Goal: Information Seeking & Learning: Stay updated

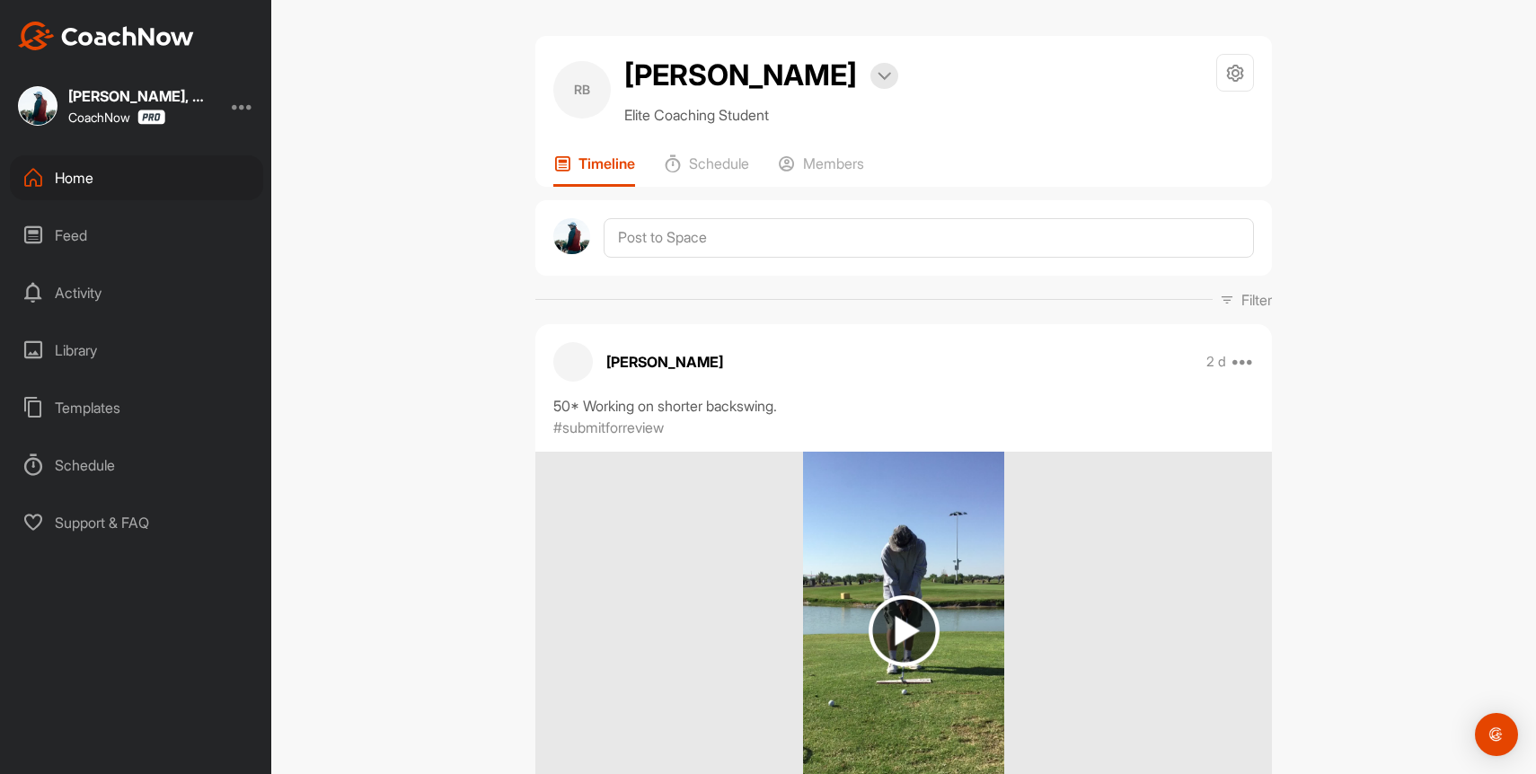
scroll to position [46, 0]
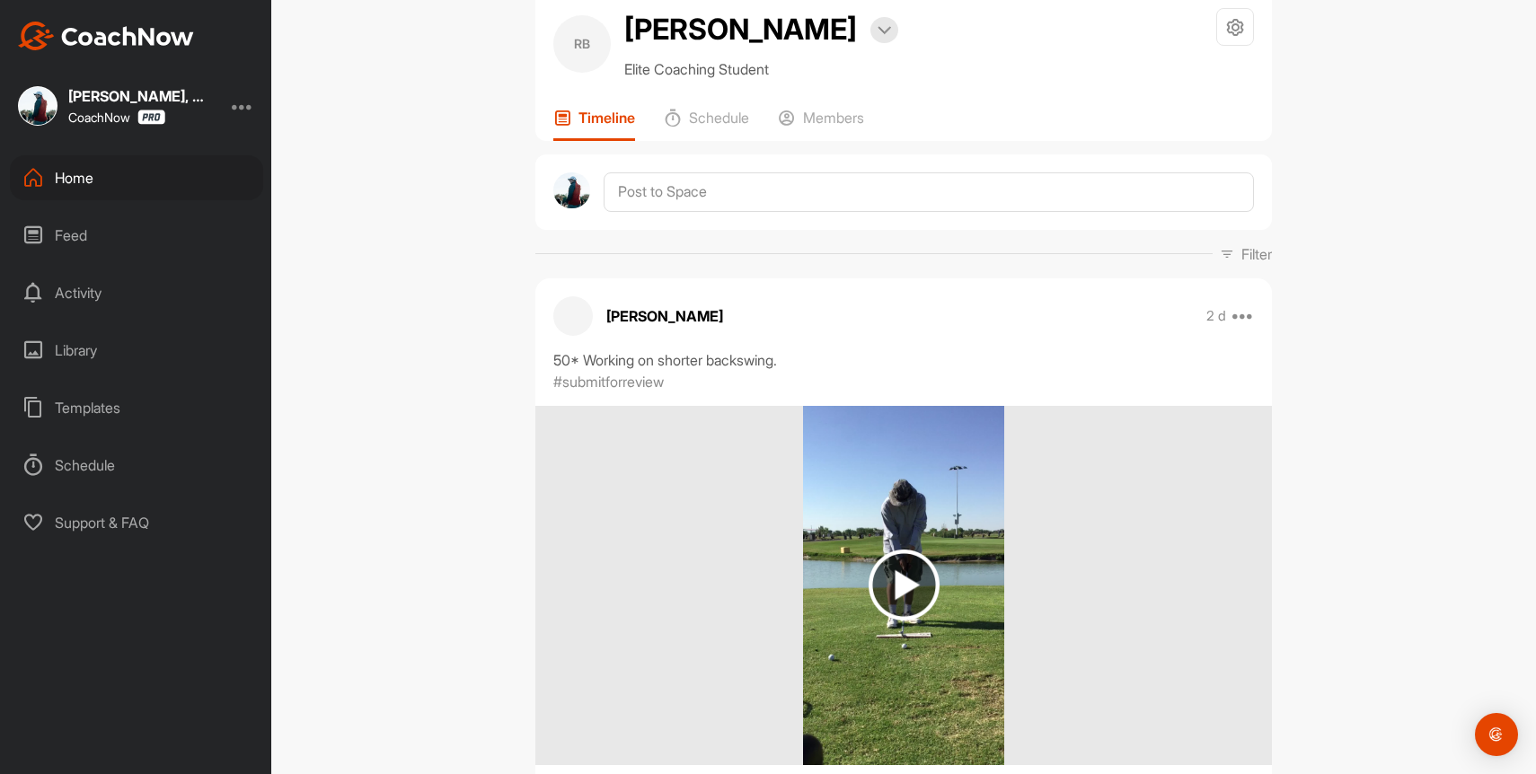
click at [64, 176] on div "Home" at bounding box center [136, 177] width 253 height 45
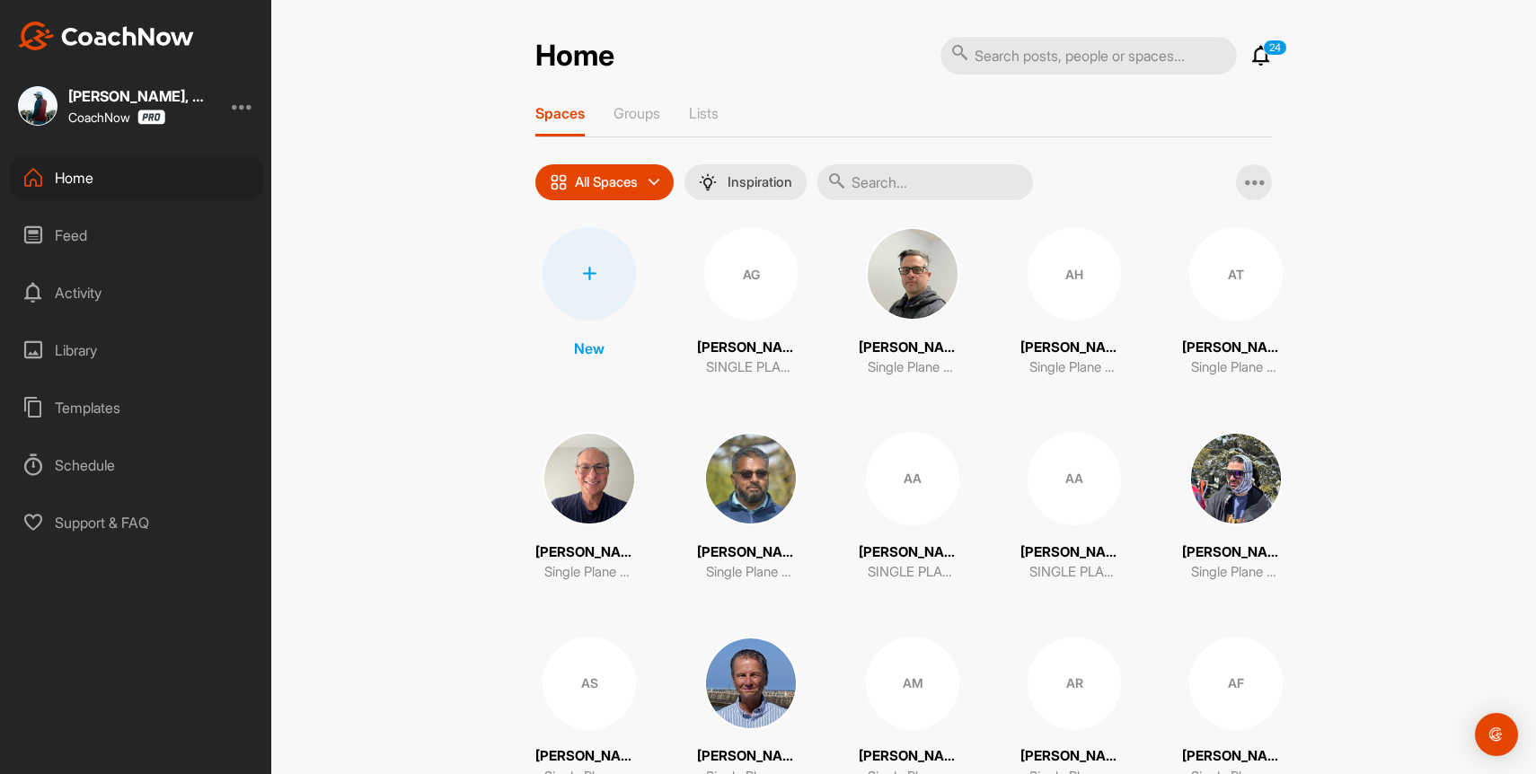
click at [923, 185] on input "text" at bounding box center [925, 182] width 216 height 36
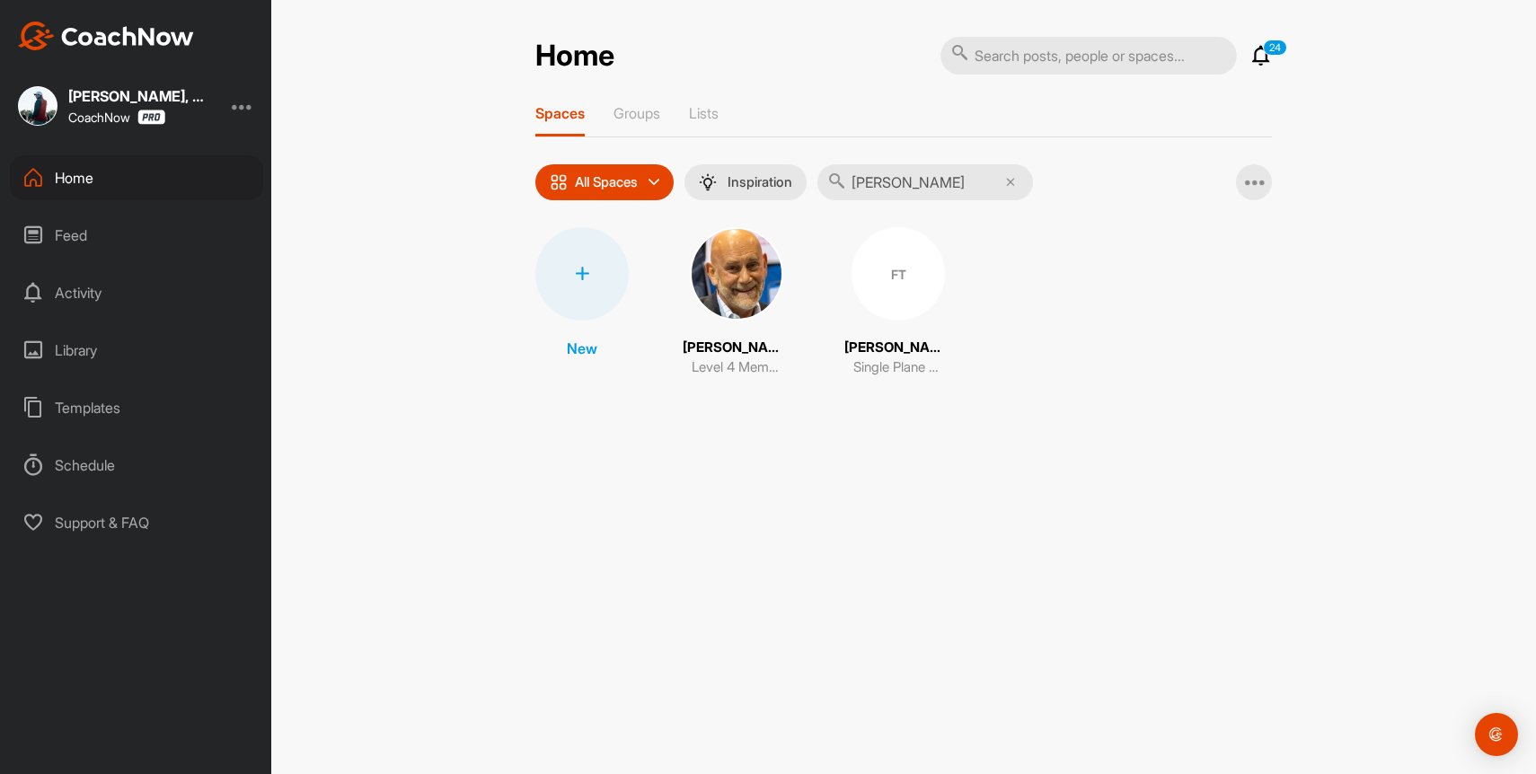
type input "[PERSON_NAME]"
click at [733, 294] on img at bounding box center [736, 273] width 93 height 93
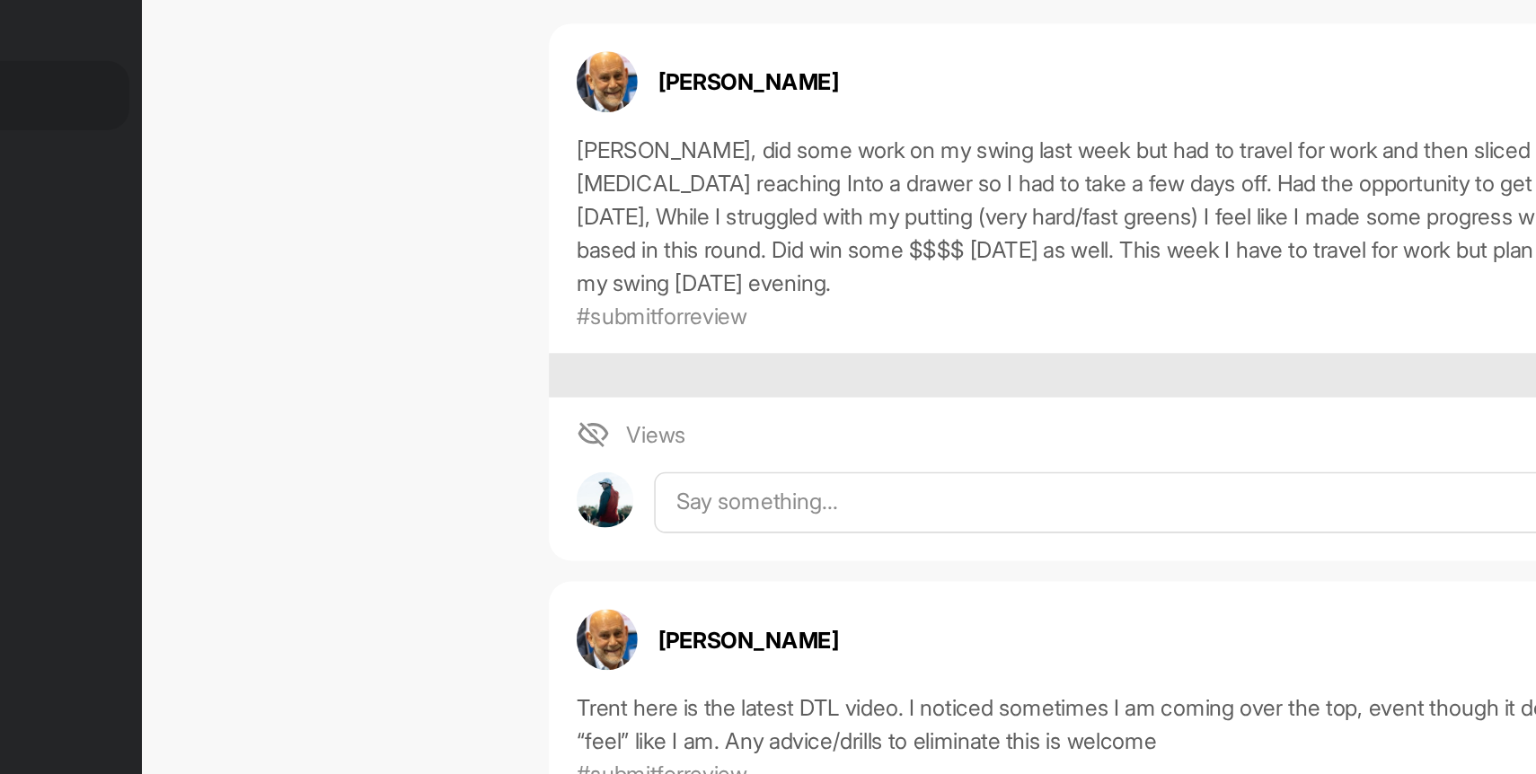
scroll to position [195, 0]
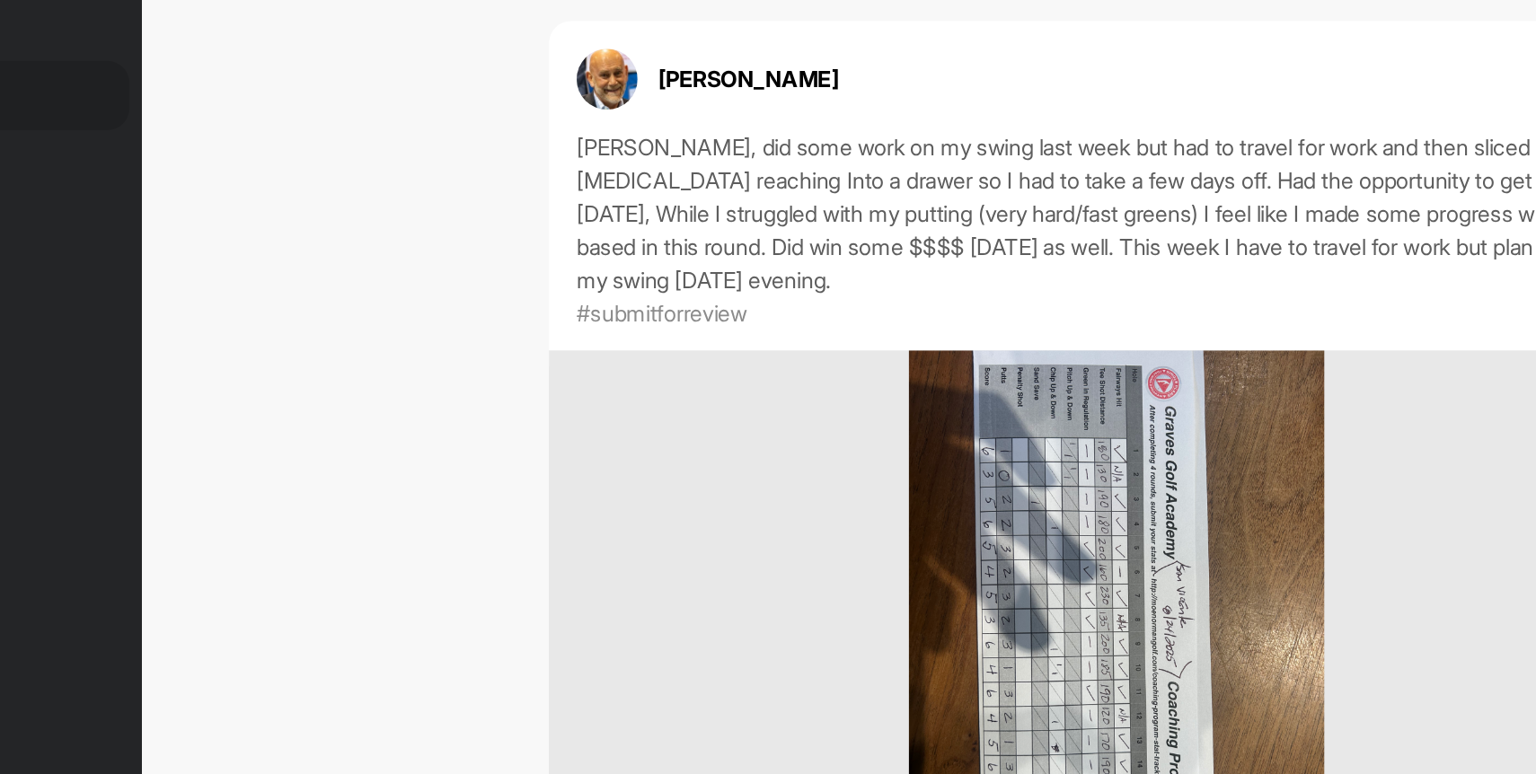
click at [829, 454] on img at bounding box center [903, 522] width 269 height 359
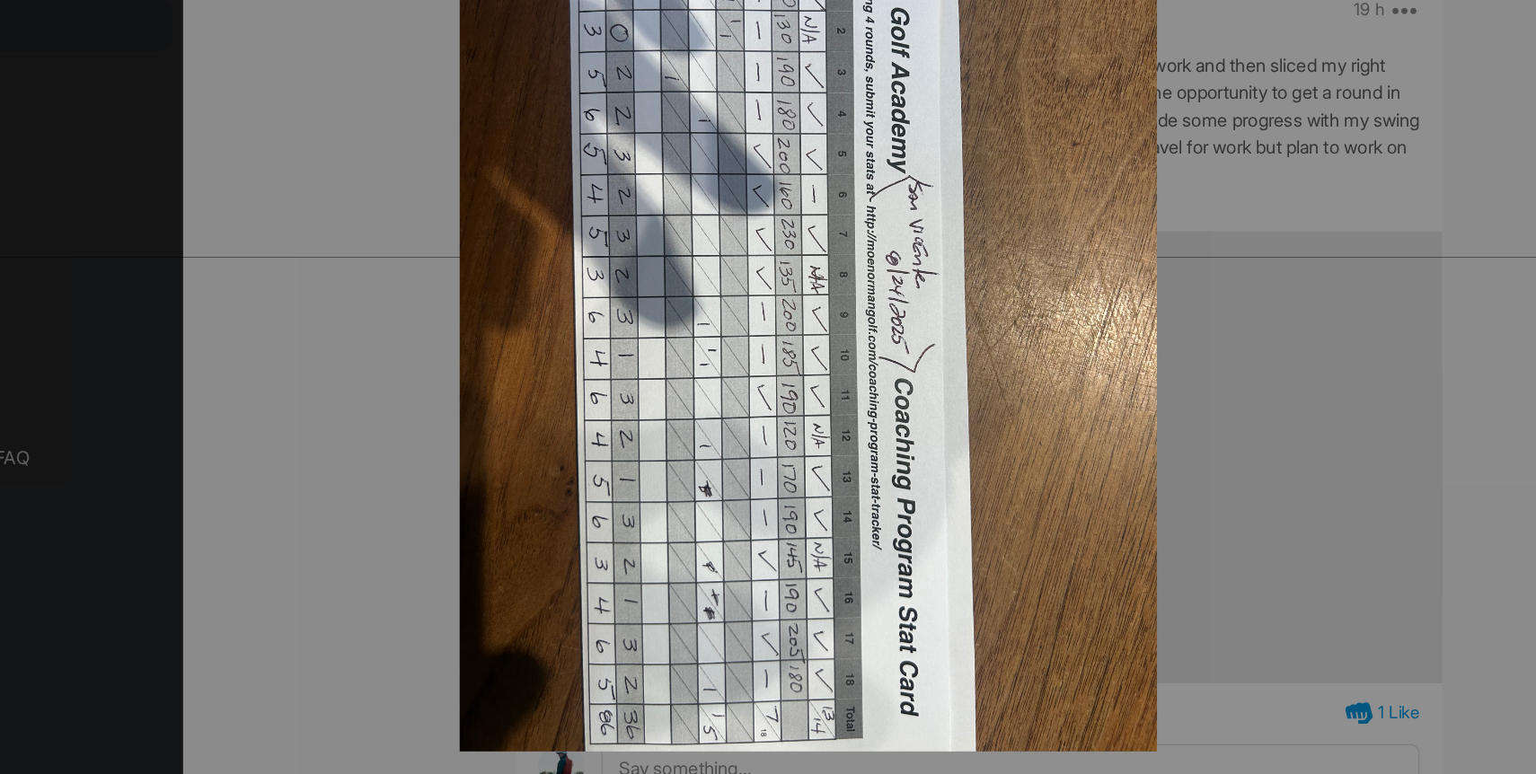
scroll to position [0, 0]
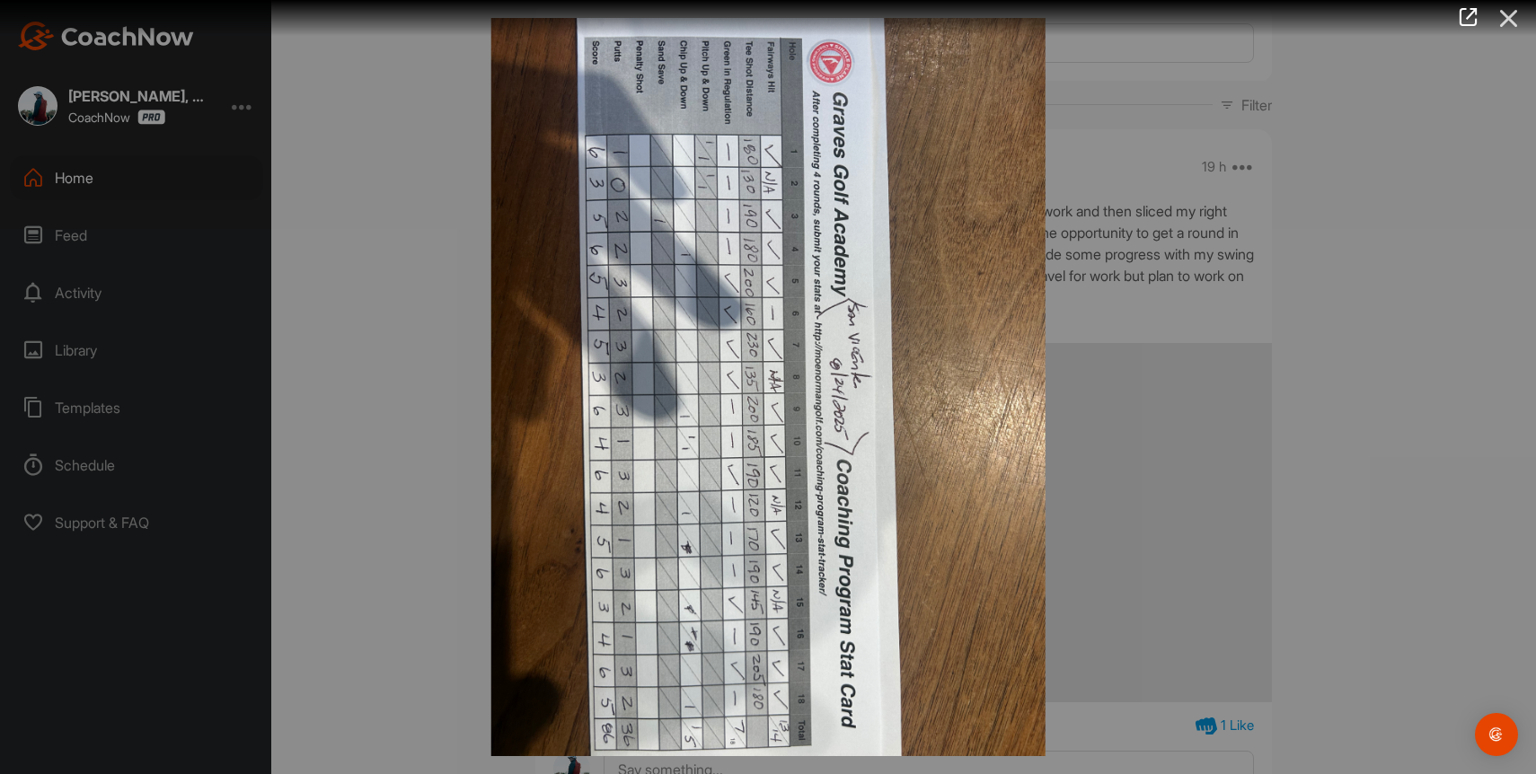
click at [1497, 19] on icon at bounding box center [1508, 18] width 41 height 33
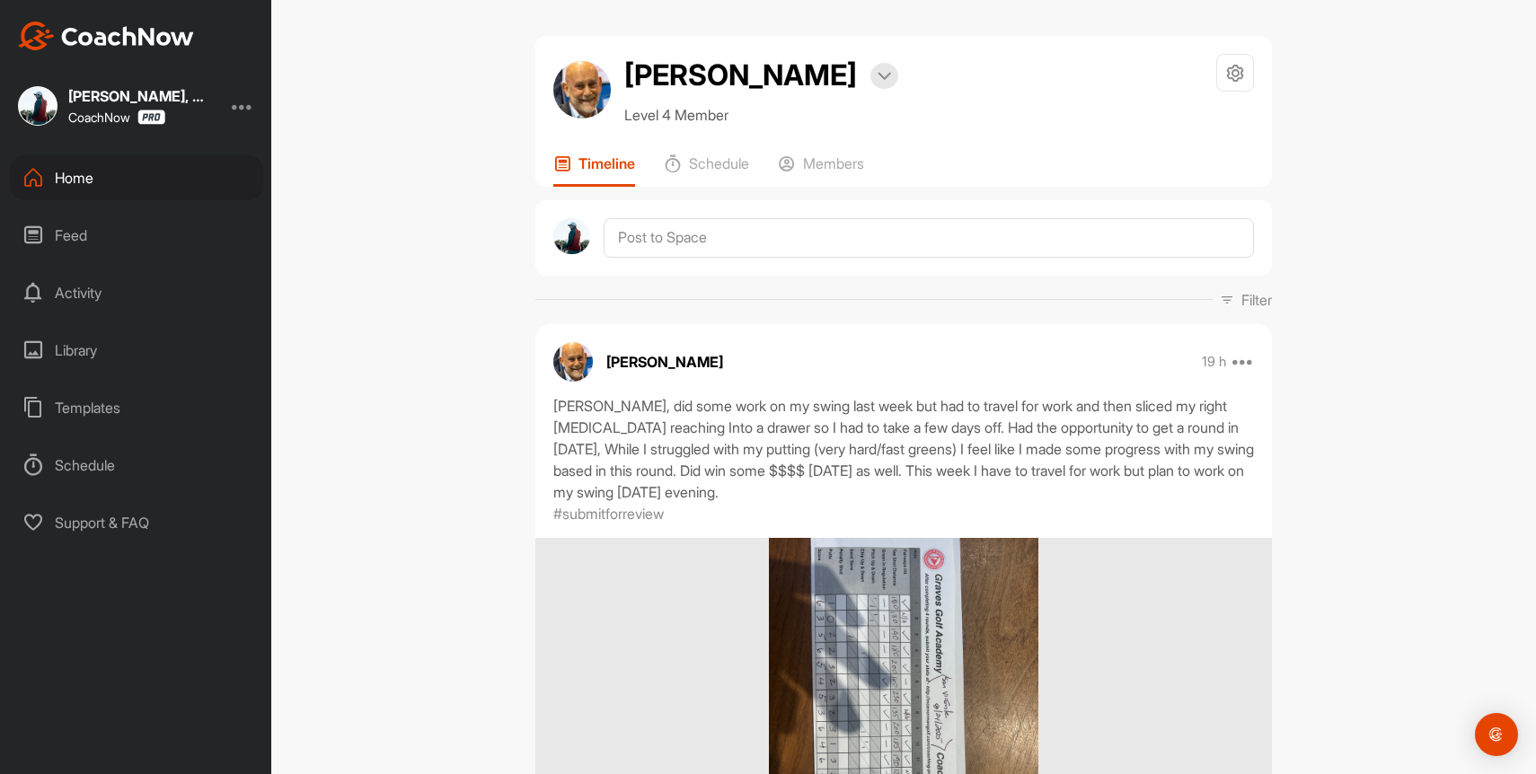
click at [95, 174] on div "Home" at bounding box center [136, 177] width 253 height 45
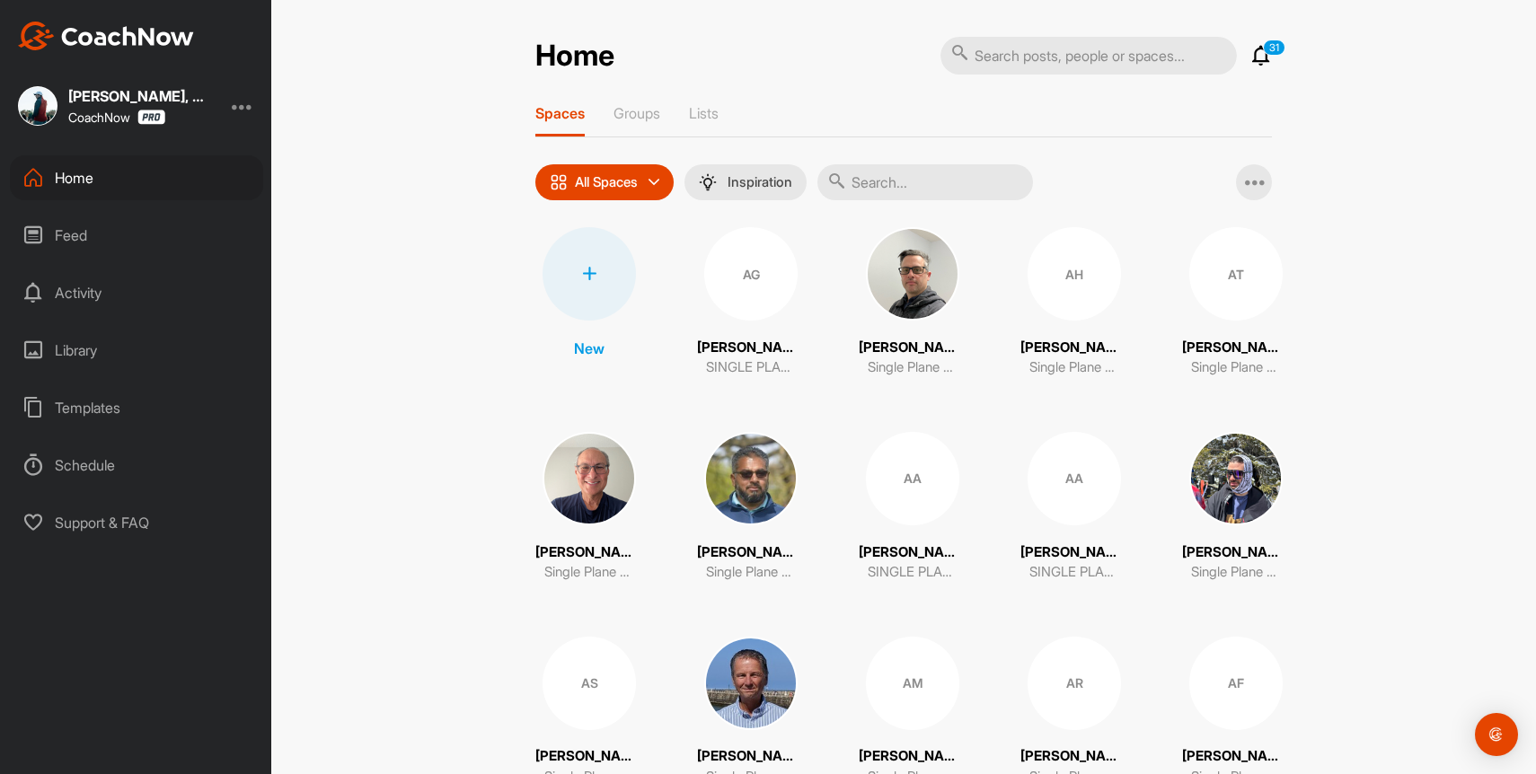
click at [1262, 53] on icon at bounding box center [1261, 56] width 22 height 22
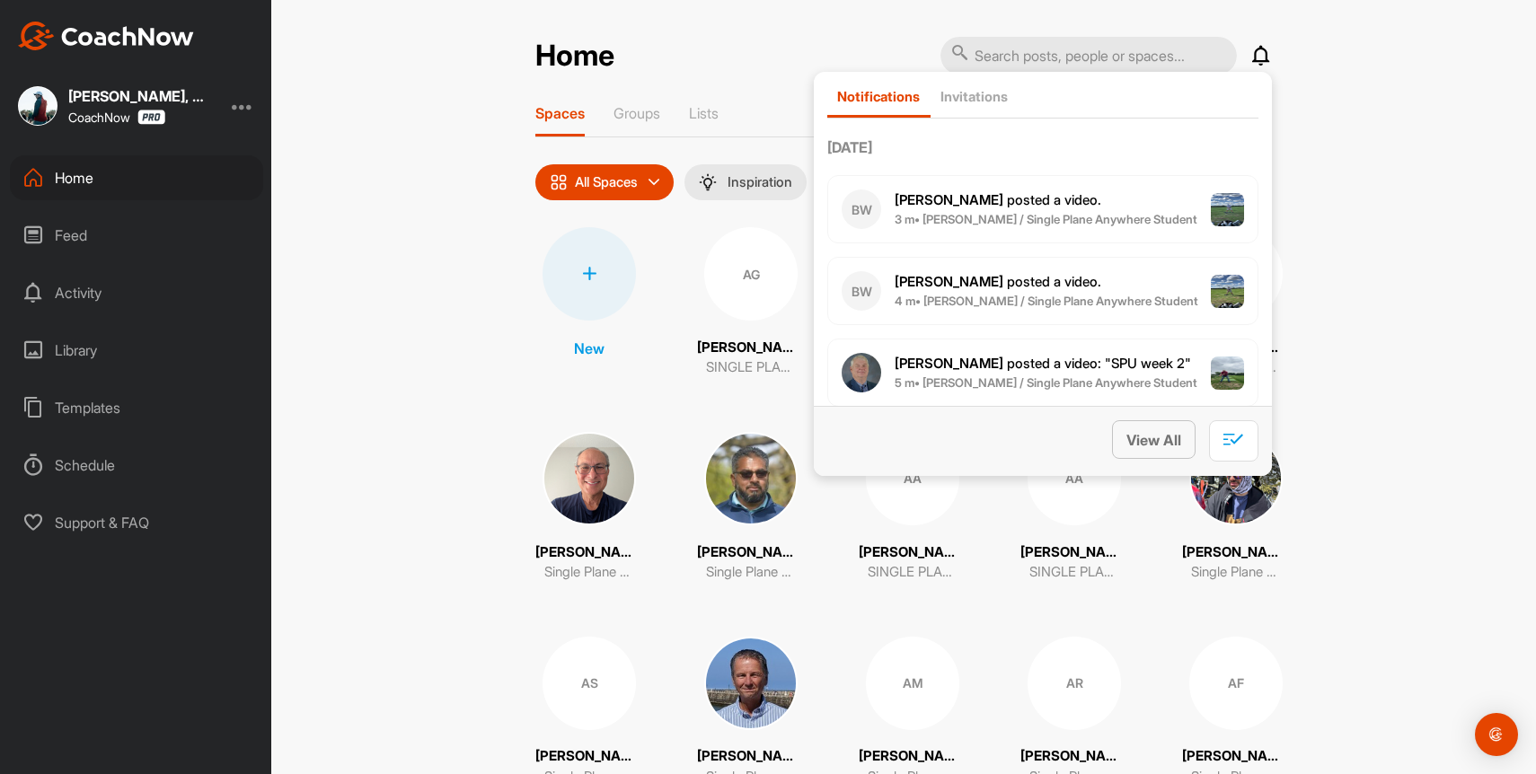
click at [1153, 455] on button "View All" at bounding box center [1154, 439] width 84 height 39
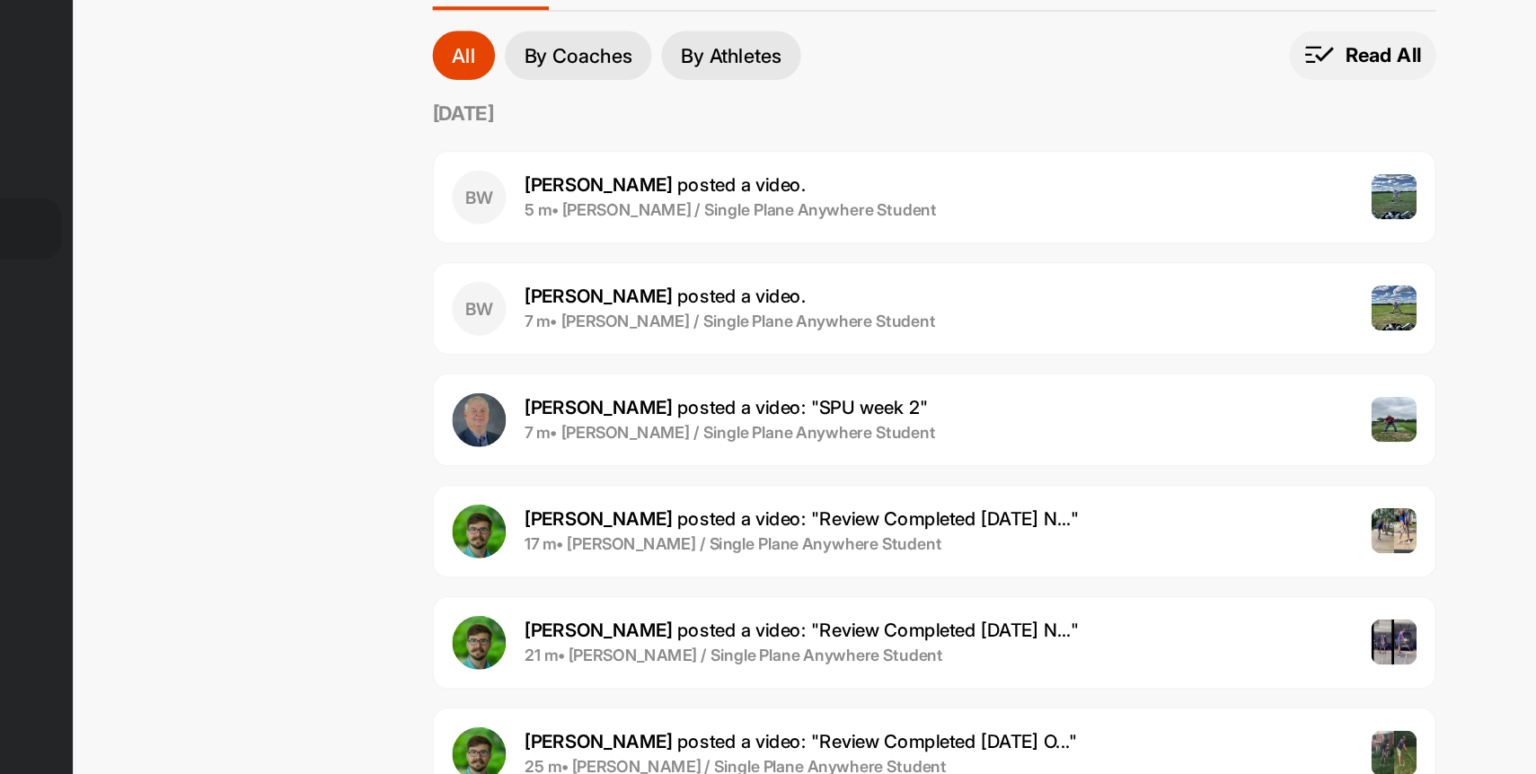
click at [1227, 169] on p "Read All" at bounding box center [1233, 164] width 56 height 19
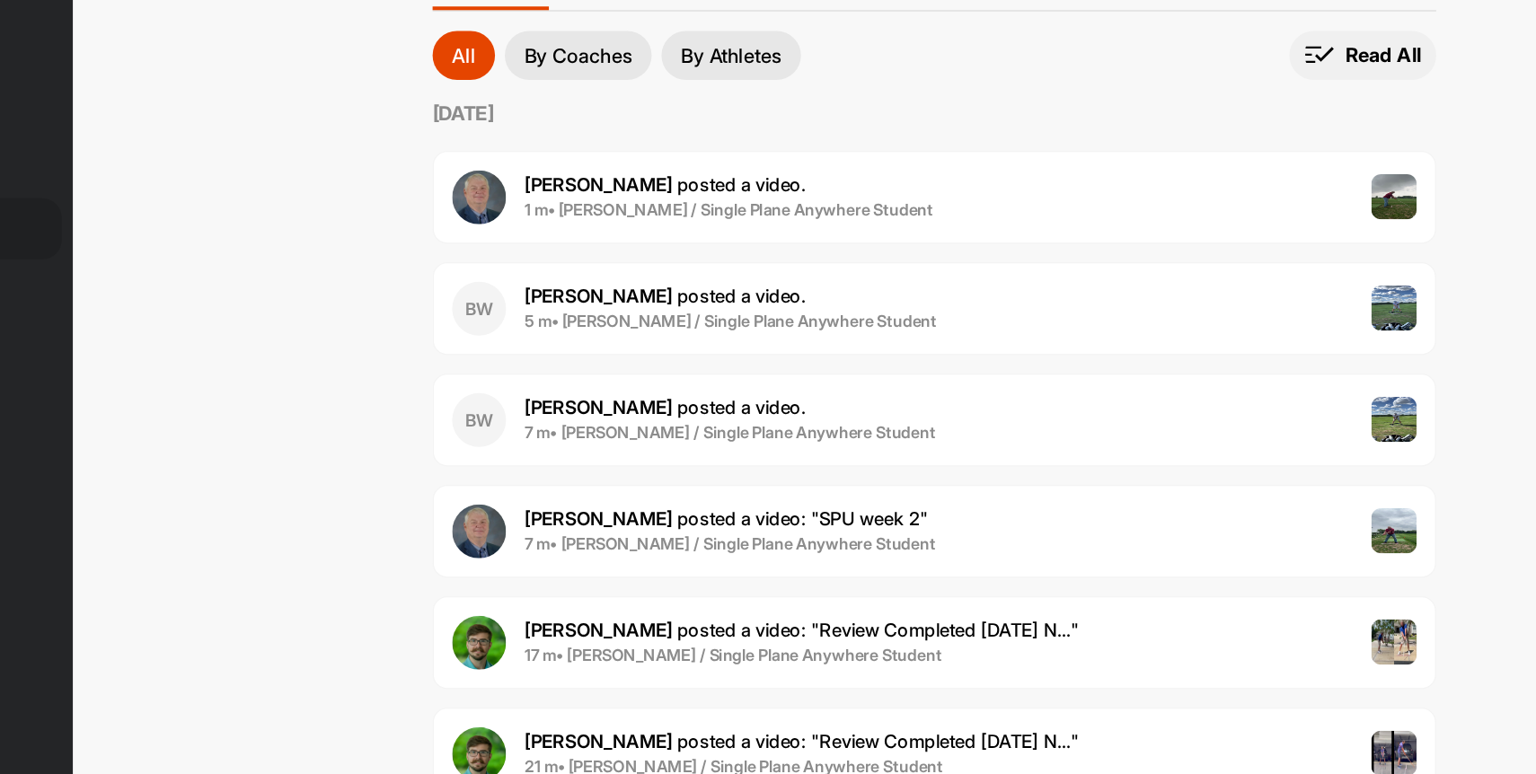
click at [1205, 155] on p "Read All" at bounding box center [1233, 164] width 56 height 19
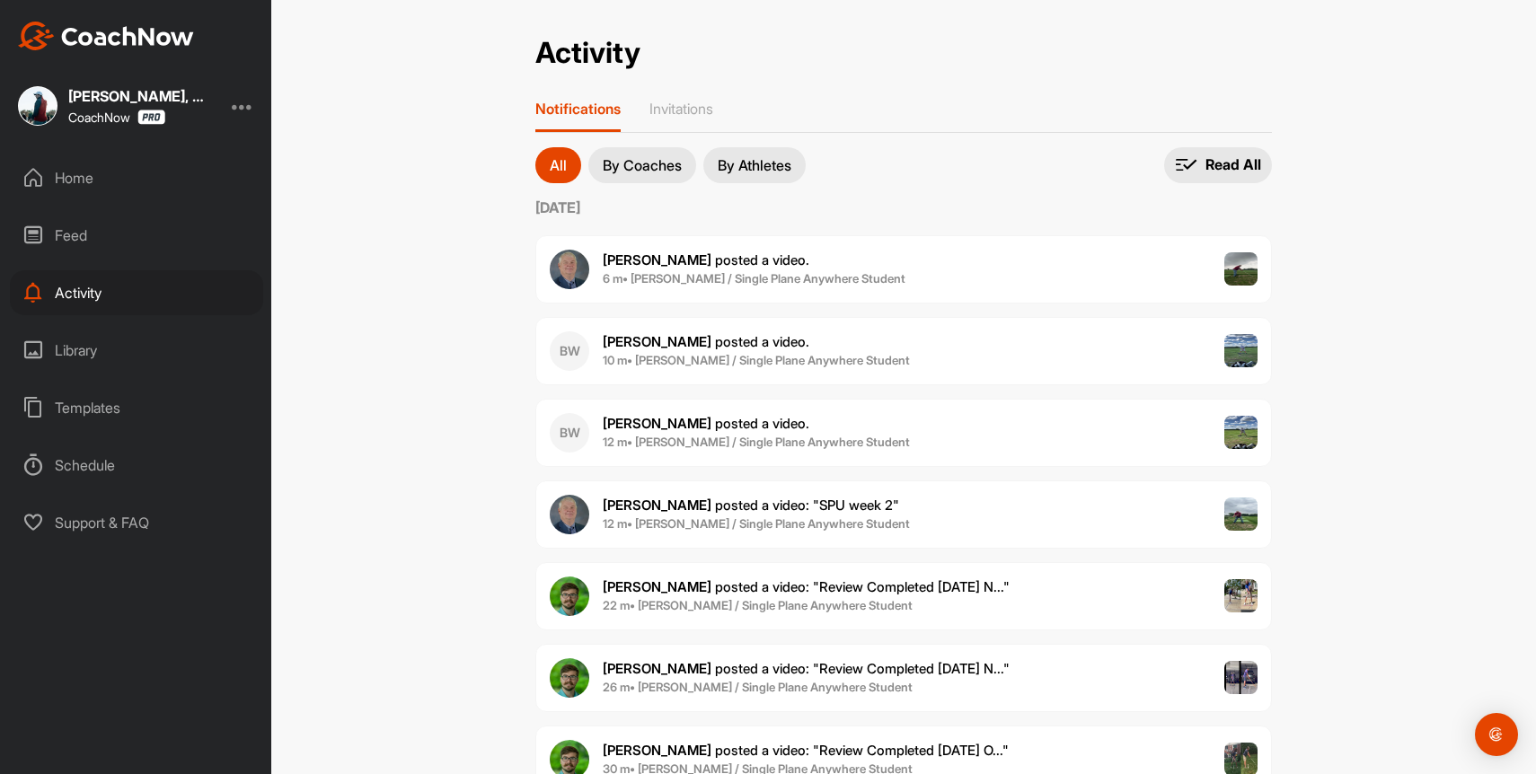
click at [83, 164] on div "Home" at bounding box center [136, 177] width 253 height 45
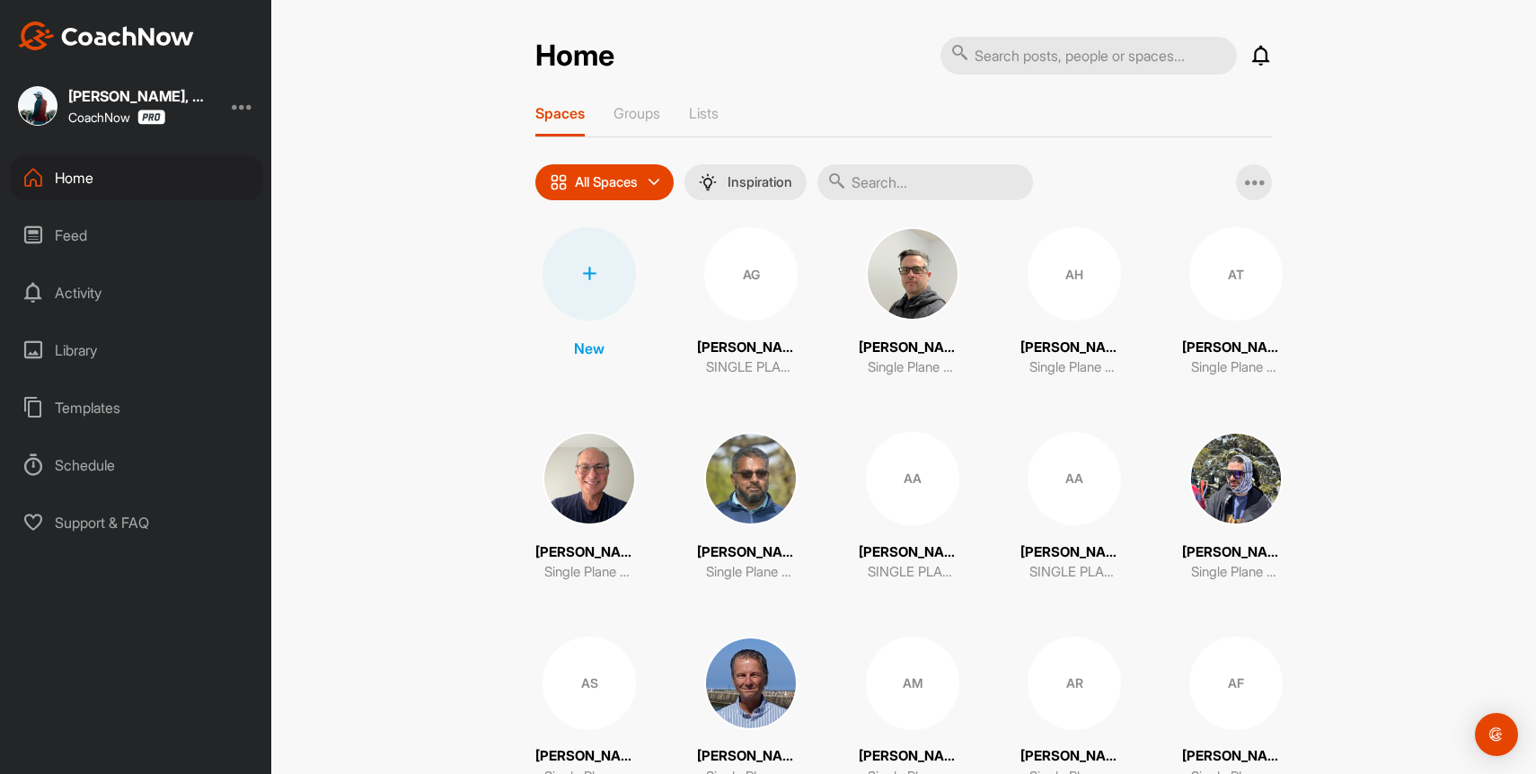
click at [74, 243] on div "Feed" at bounding box center [136, 235] width 253 height 45
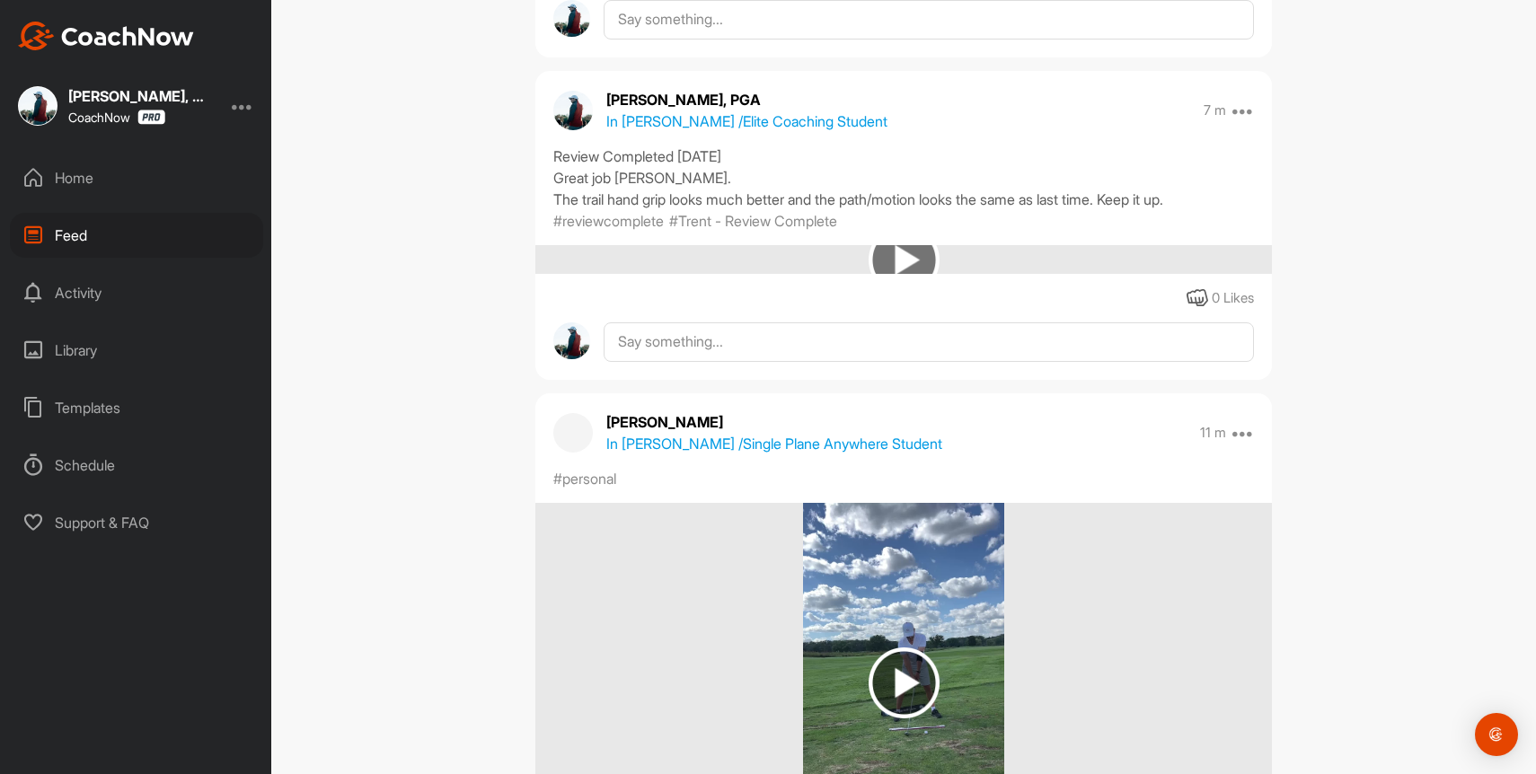
scroll to position [1333, 0]
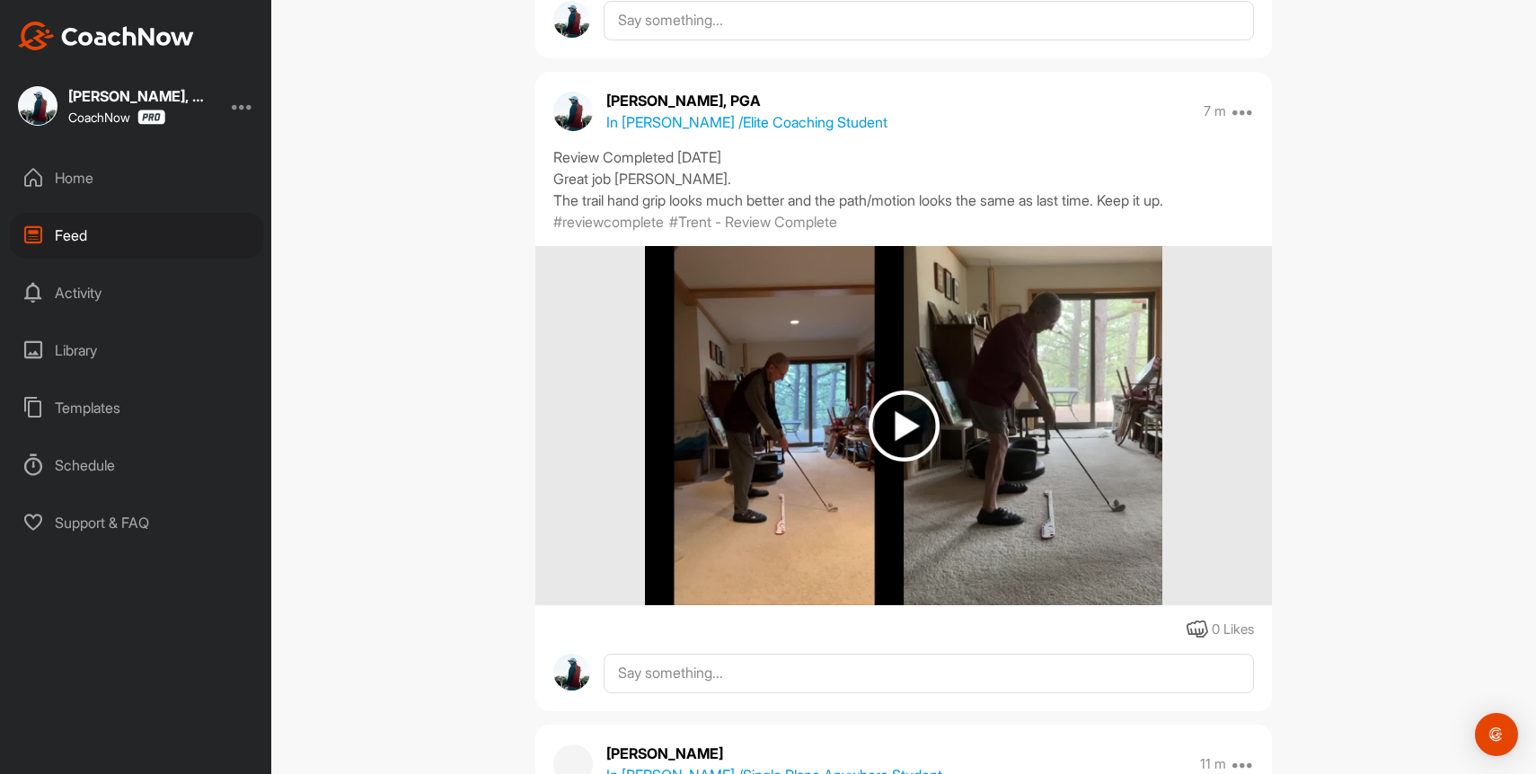
click at [423, 304] on div "Feed Filter Media Type Images Videos Notes Audio Documents Author "Zee" ([PERSO…" at bounding box center [903, 387] width 1264 height 774
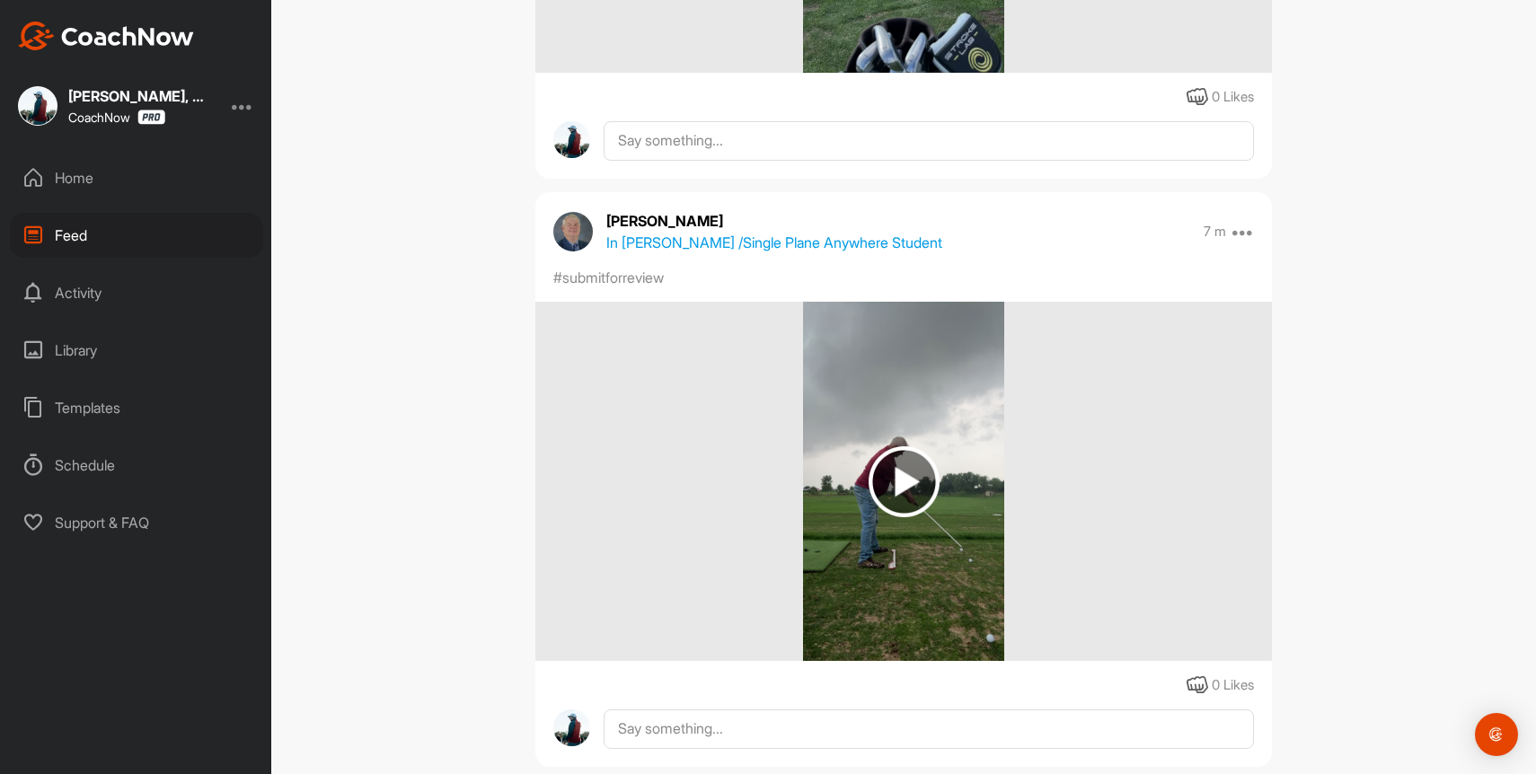
scroll to position [0, 0]
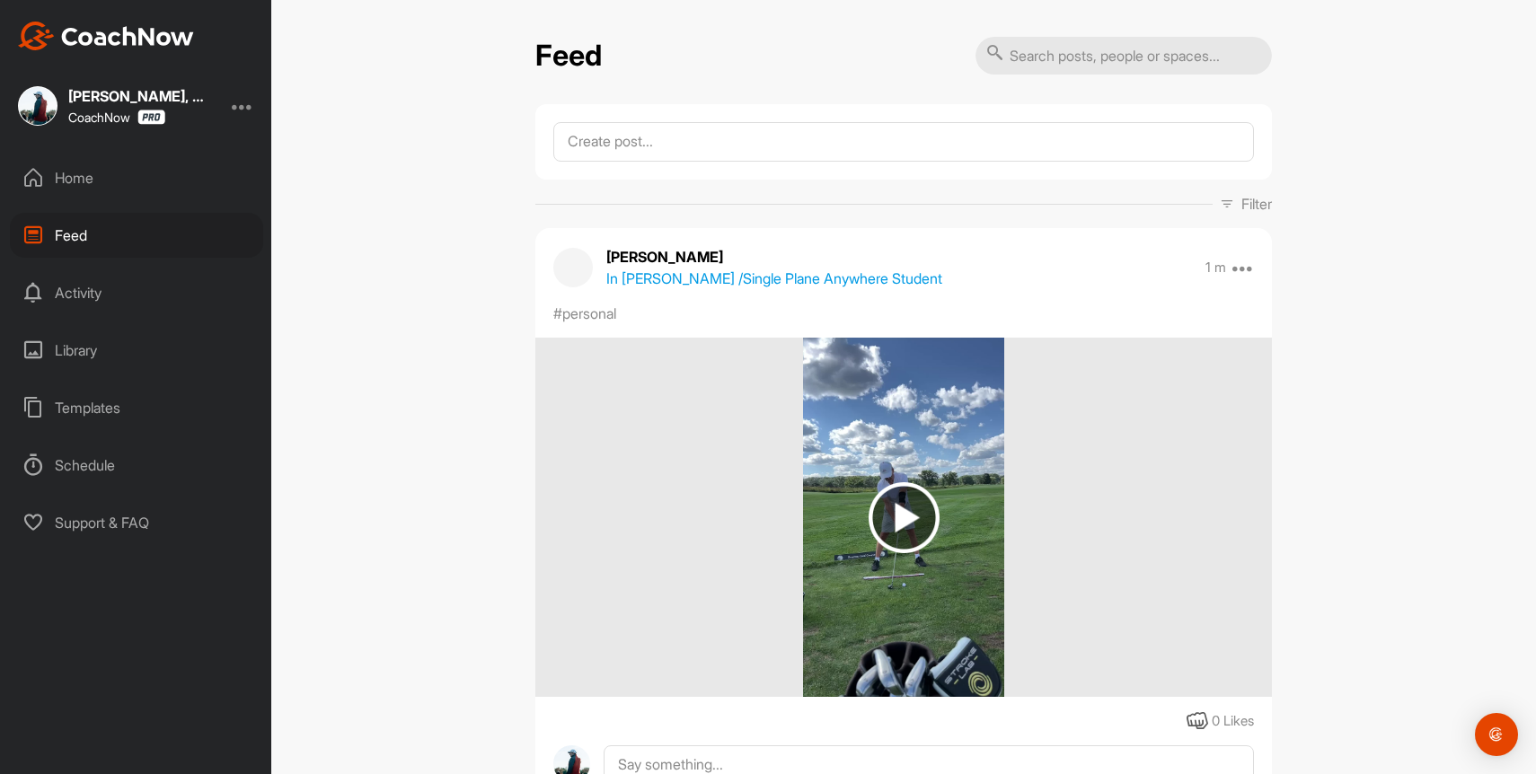
click at [424, 183] on div "Feed Filter Media Type Images Videos Notes Audio Documents Author "Zee" ([PERSO…" at bounding box center [903, 387] width 1264 height 774
click at [40, 168] on icon at bounding box center [33, 178] width 22 height 22
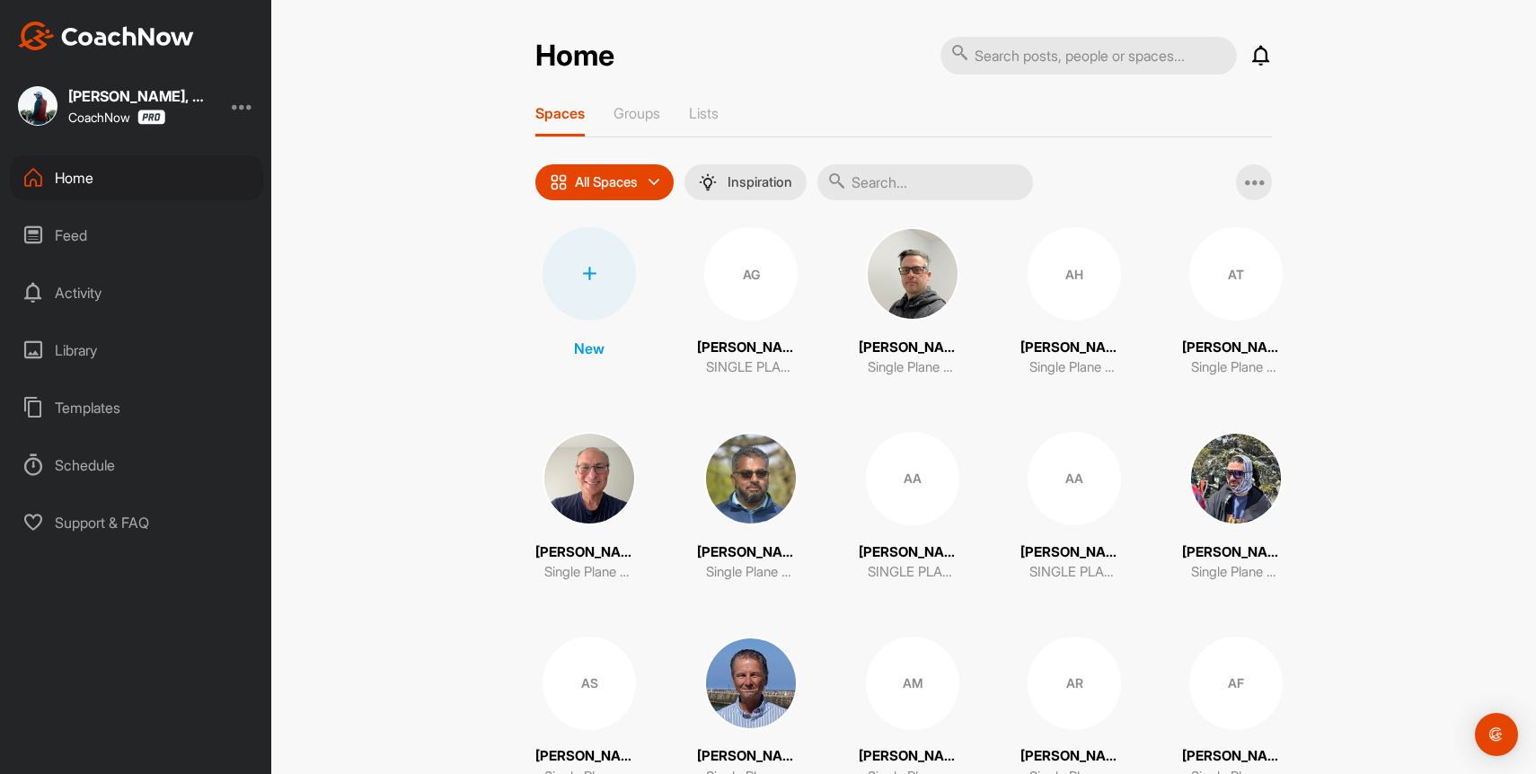
click at [365, 155] on div "Home Notifications Invitations [DATE] BW [PERSON_NAME] posted a video . 1 m • […" at bounding box center [903, 387] width 1264 height 774
click at [1265, 61] on icon at bounding box center [1261, 56] width 22 height 22
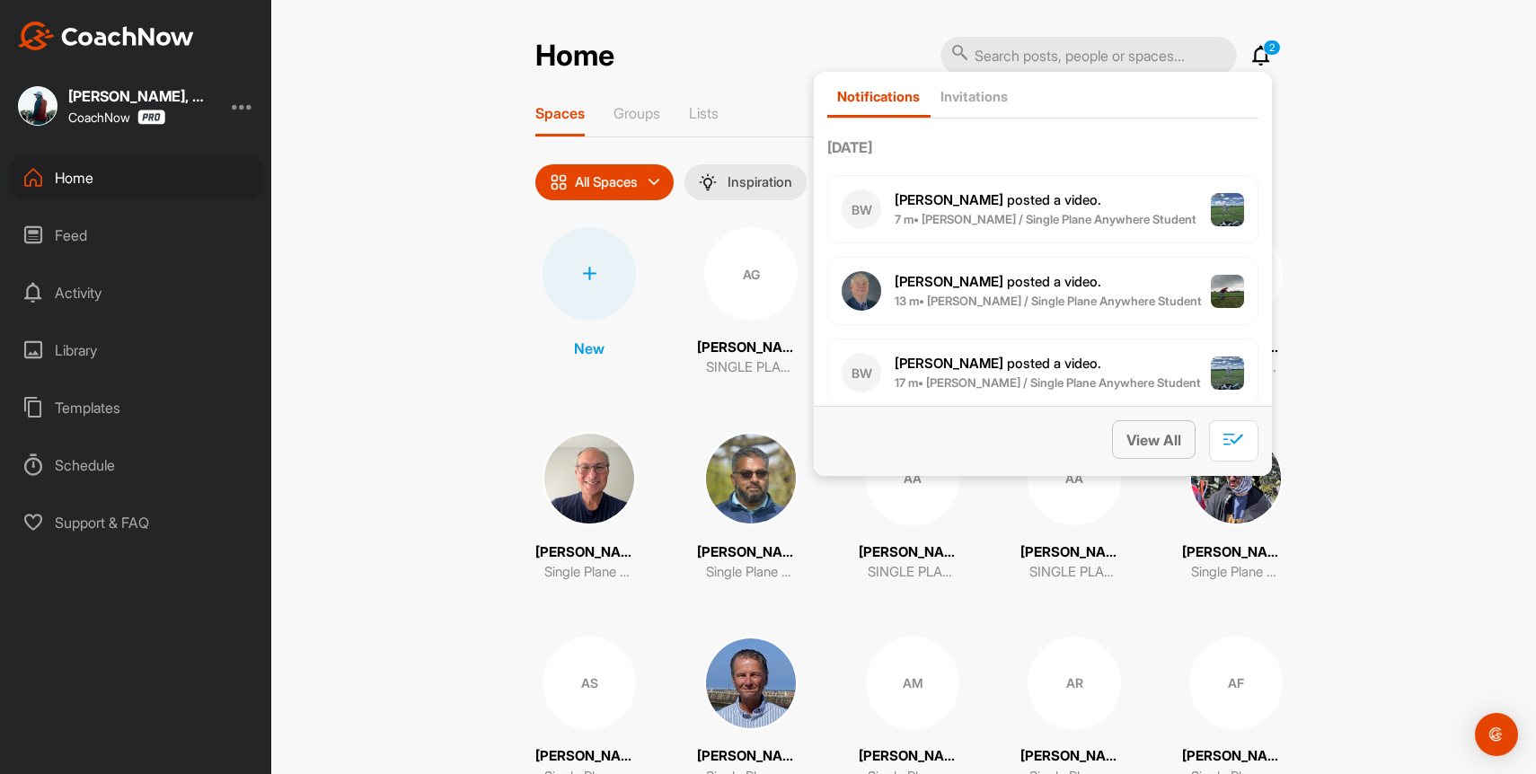
click at [1170, 444] on span "View All" at bounding box center [1153, 440] width 55 height 18
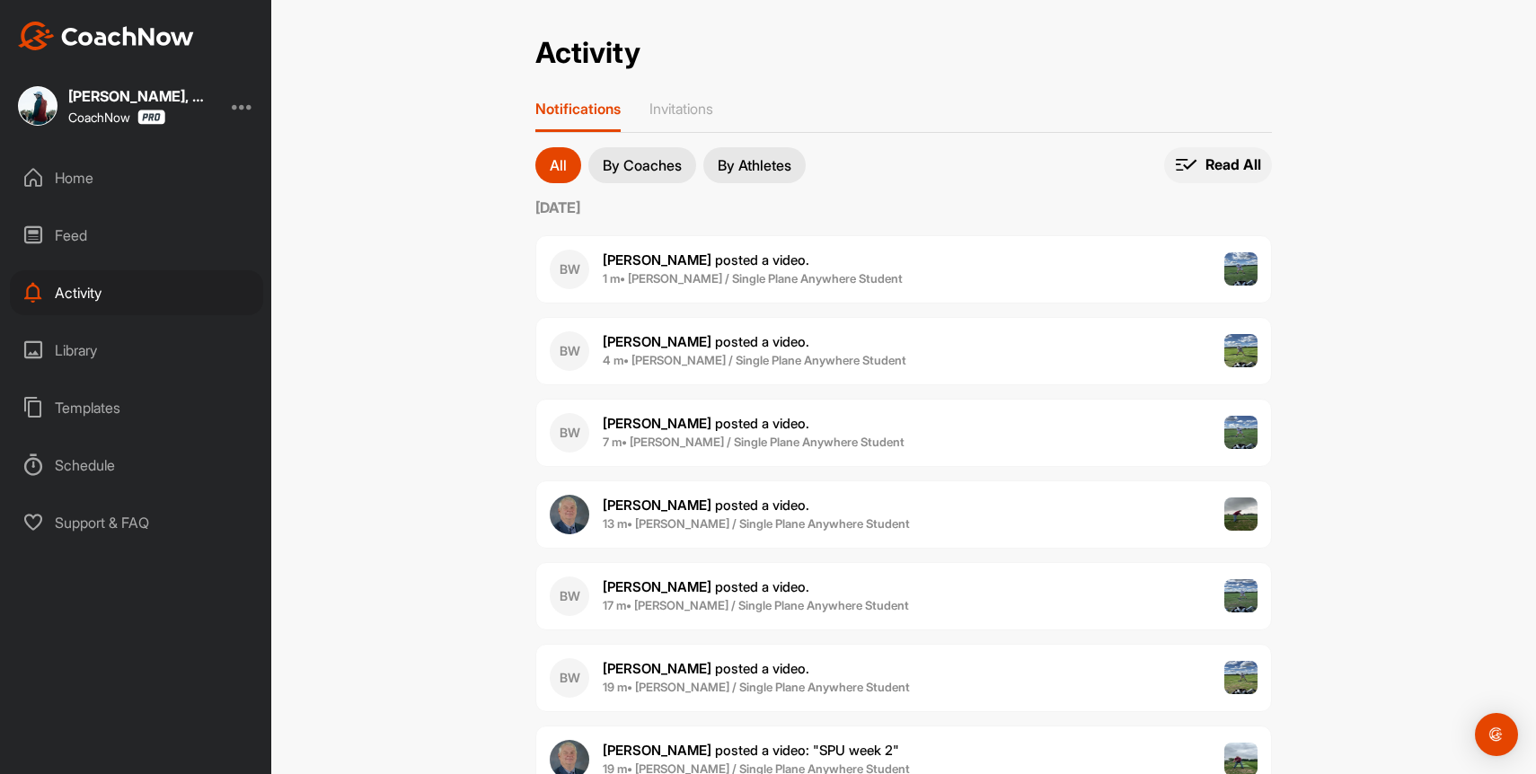
click at [1226, 157] on p "Read All" at bounding box center [1233, 164] width 56 height 19
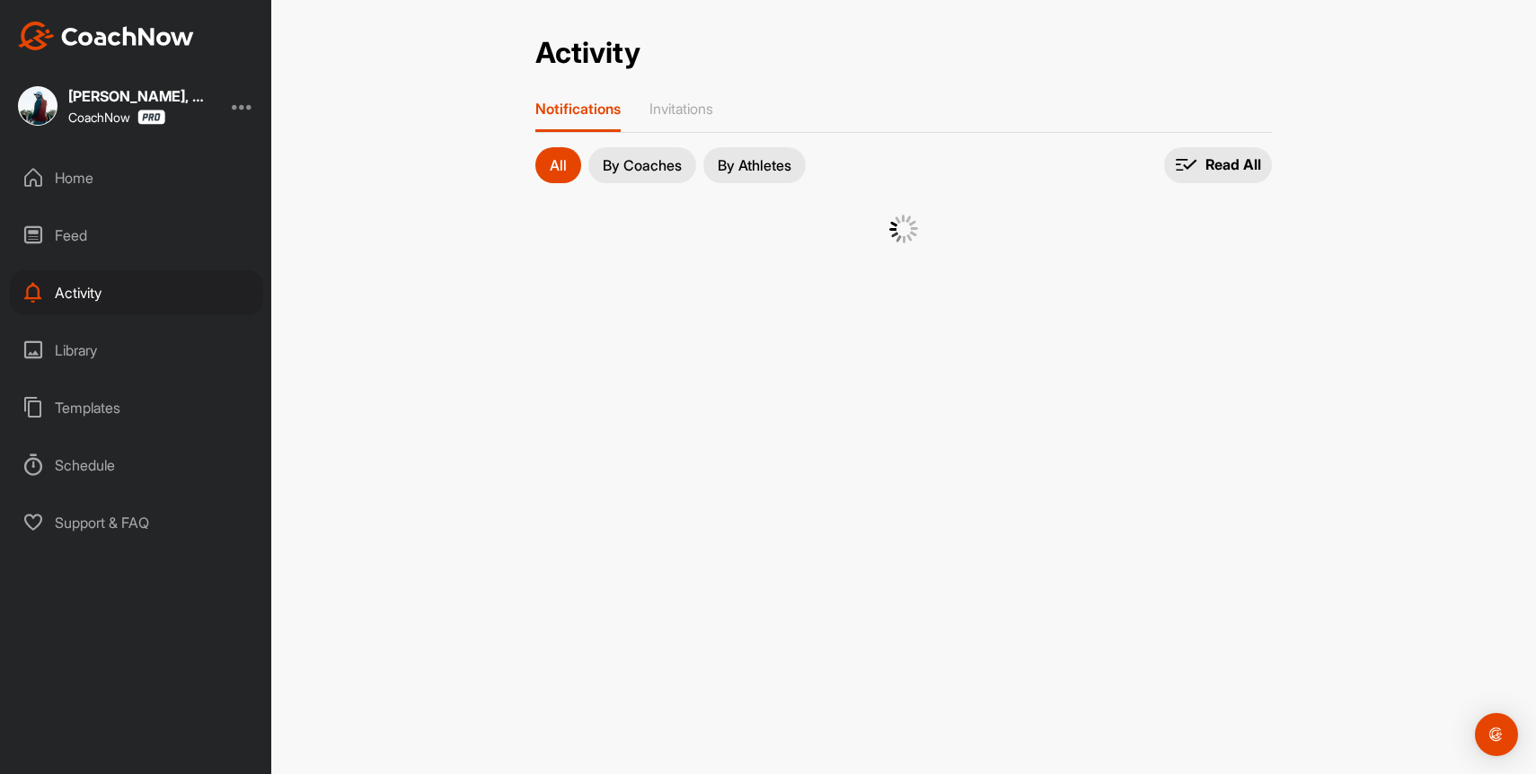
click at [92, 184] on div "Home" at bounding box center [136, 177] width 253 height 45
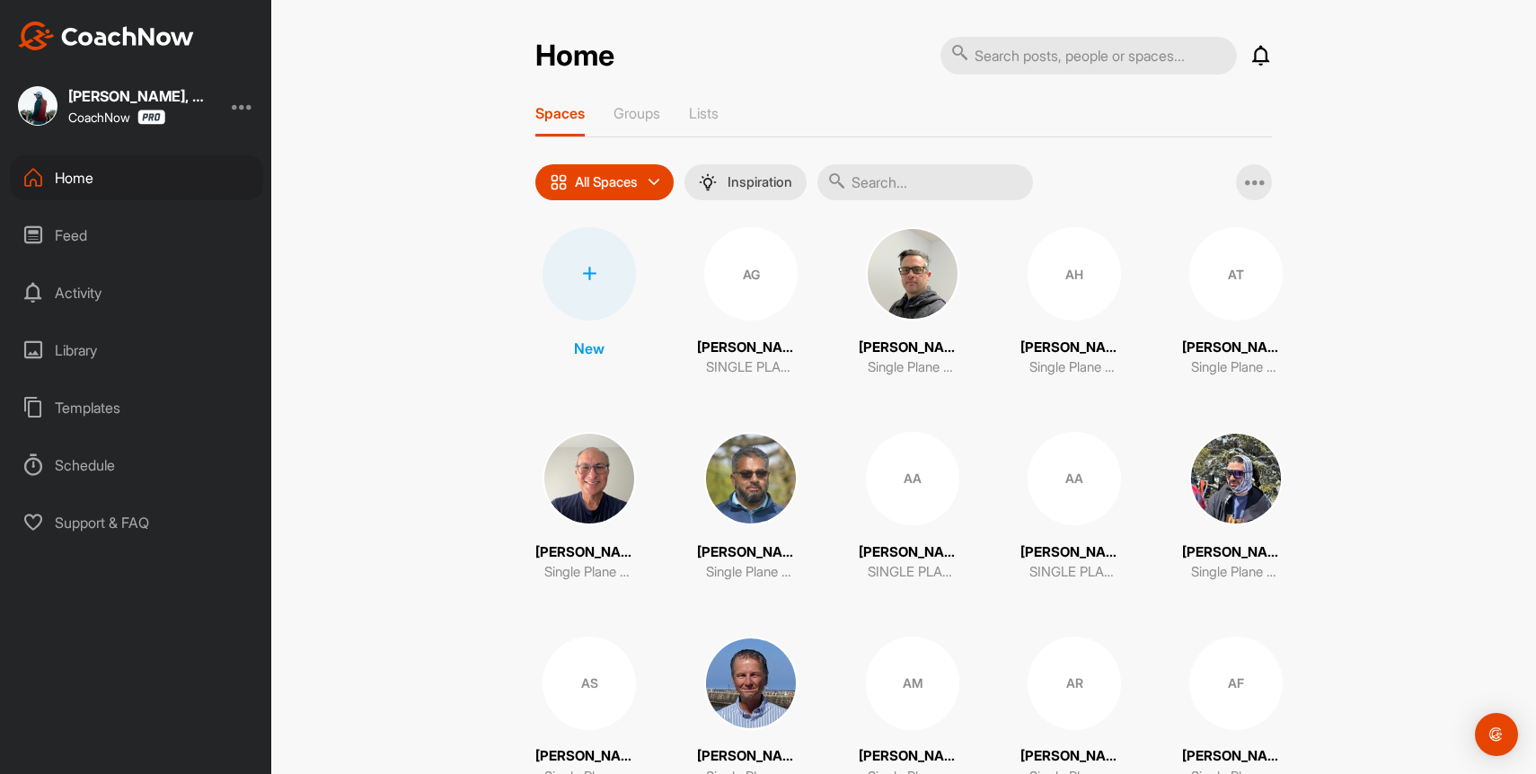
click at [86, 170] on div "Home" at bounding box center [136, 177] width 253 height 45
click at [58, 242] on div "Feed" at bounding box center [136, 235] width 253 height 45
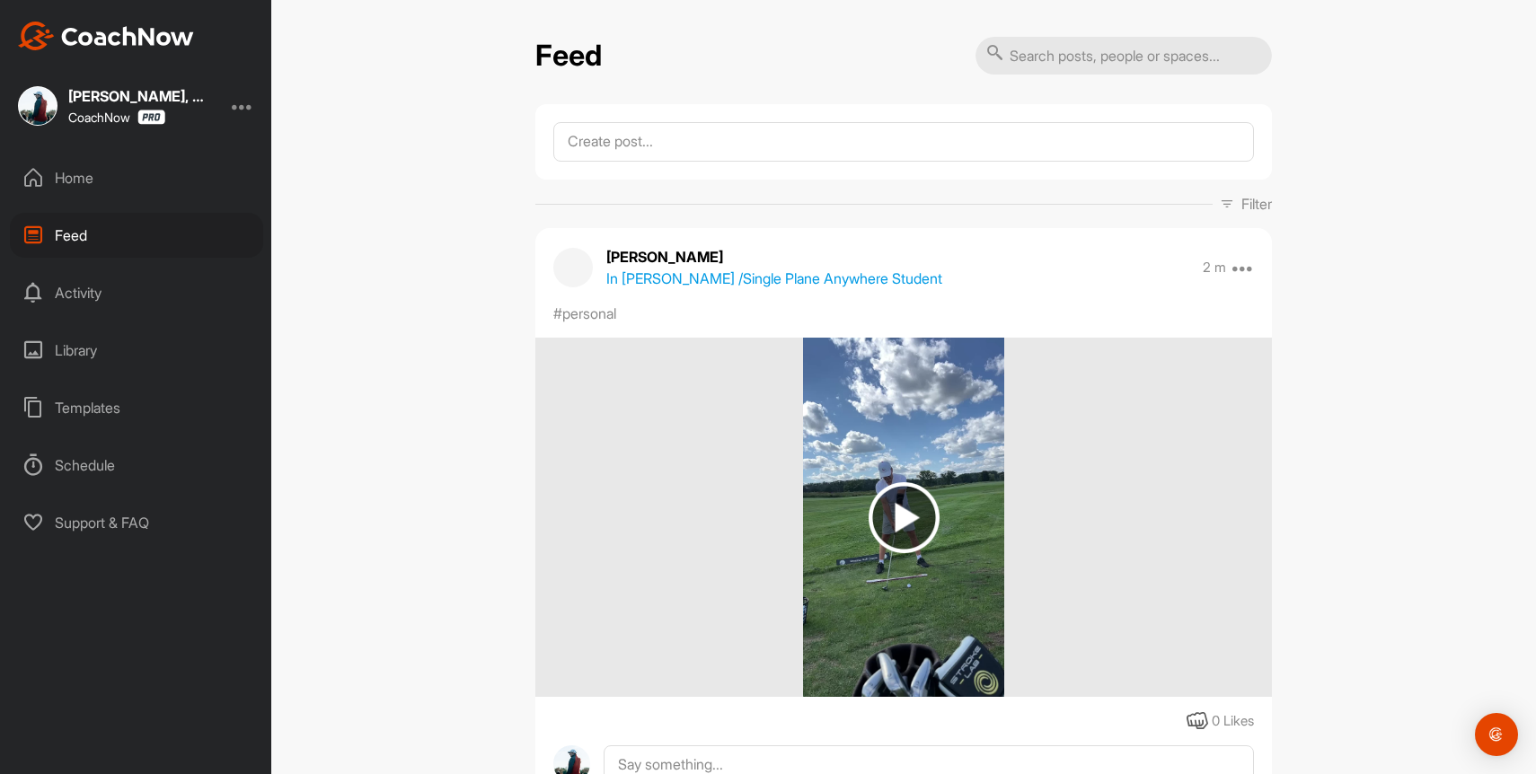
click at [72, 183] on div "Home" at bounding box center [136, 177] width 253 height 45
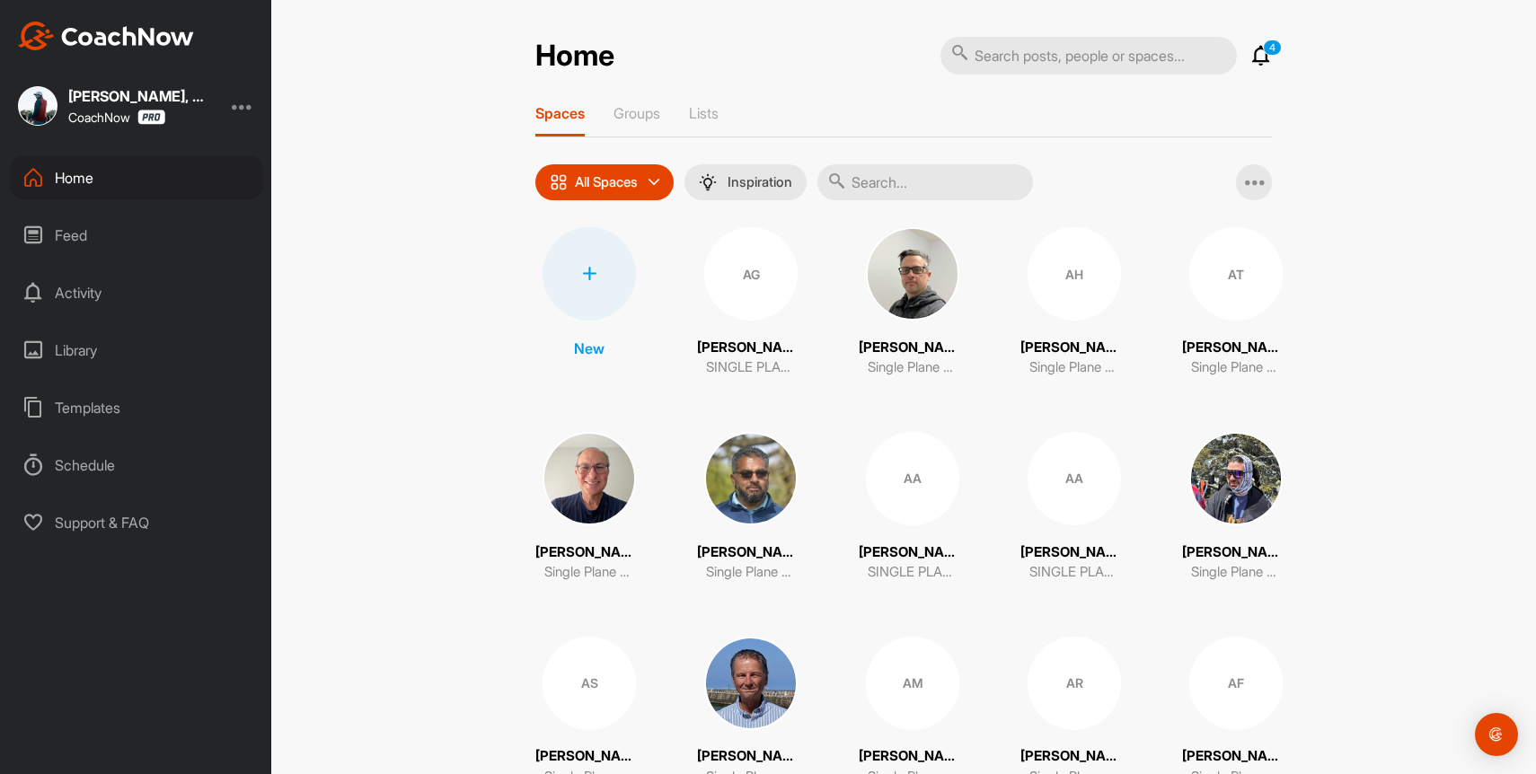
click at [1255, 48] on icon at bounding box center [1261, 56] width 22 height 22
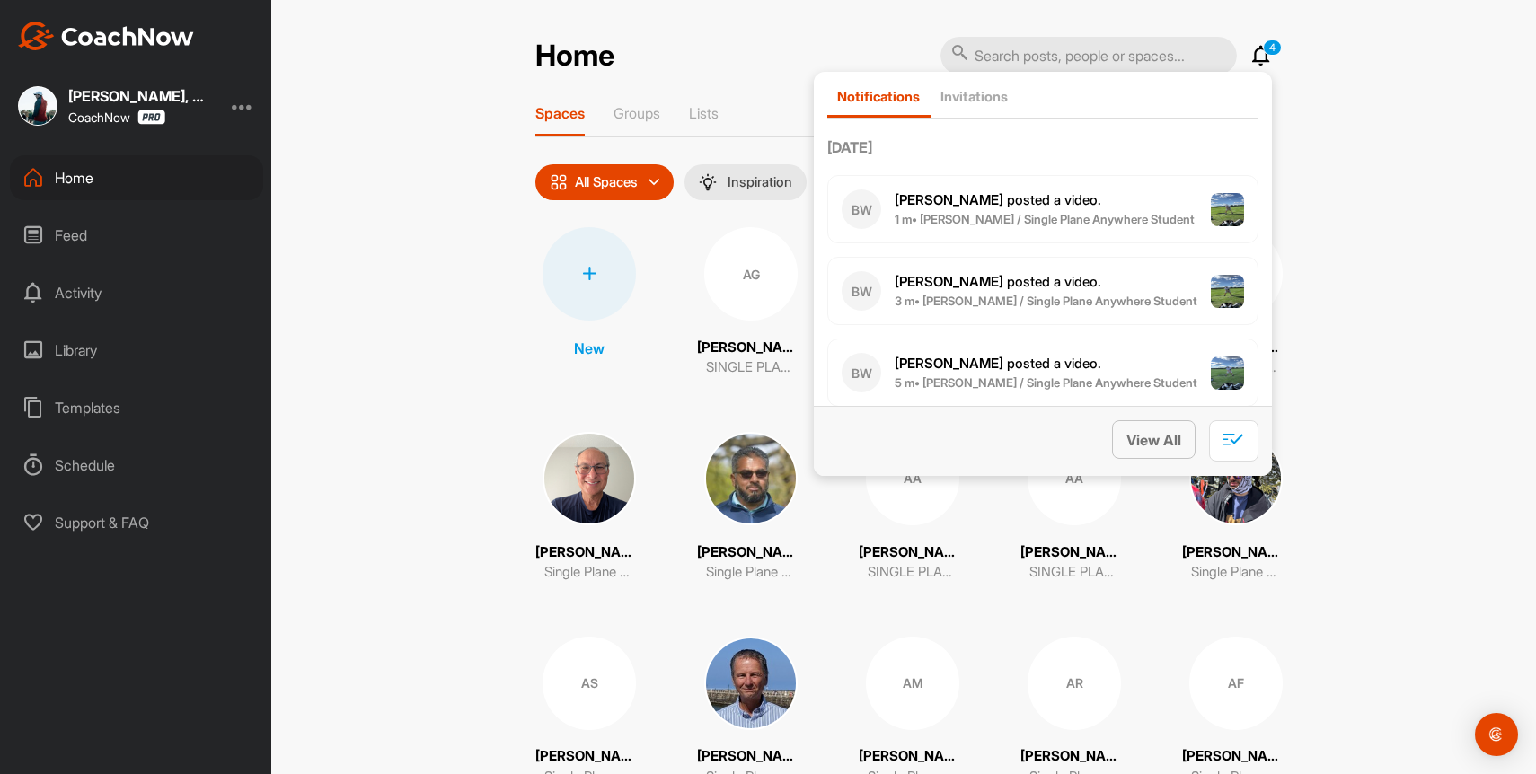
click at [1145, 420] on button "View All" at bounding box center [1154, 439] width 84 height 39
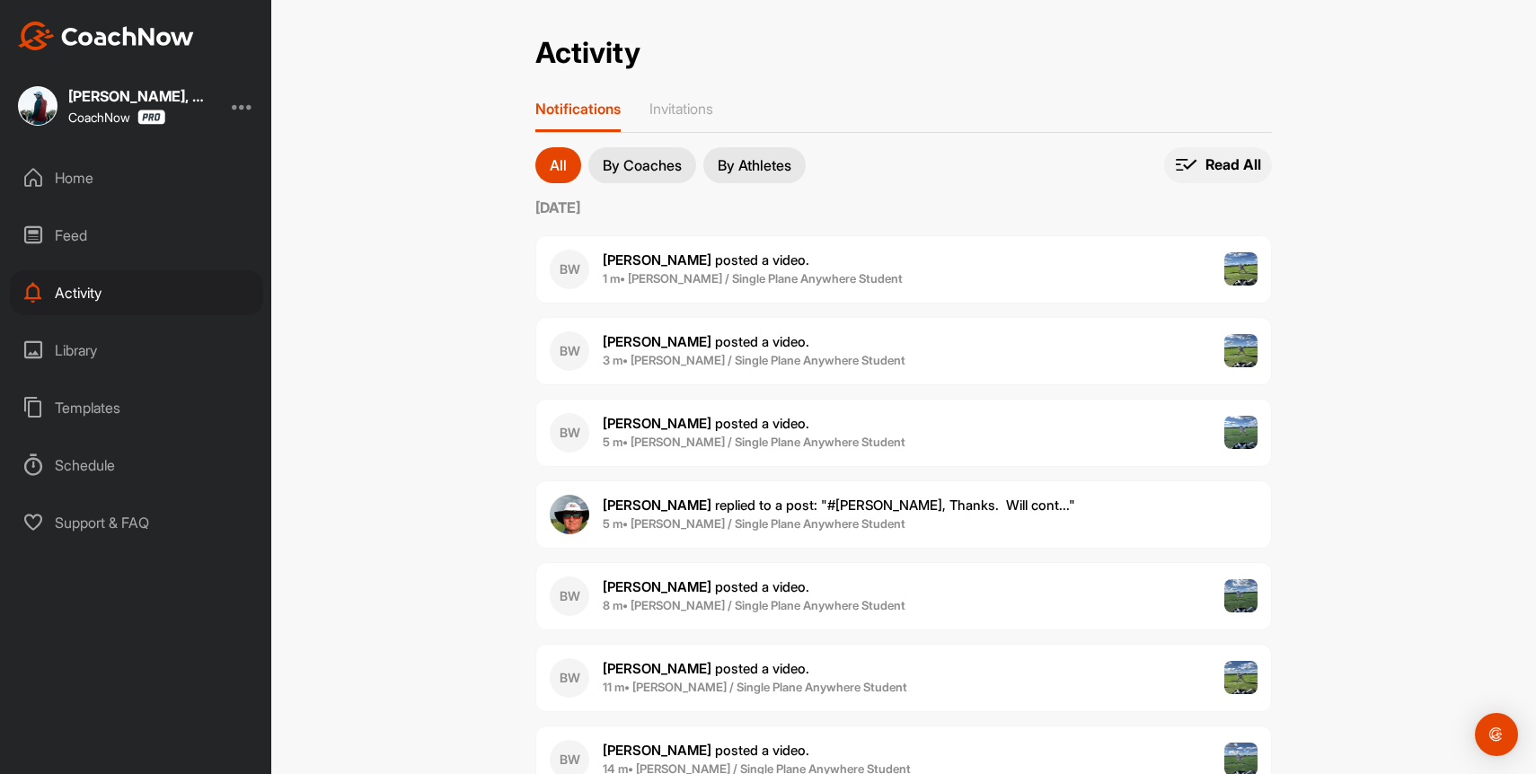
click at [1242, 158] on p "Read All" at bounding box center [1233, 164] width 56 height 19
